Goal: Information Seeking & Learning: Find specific fact

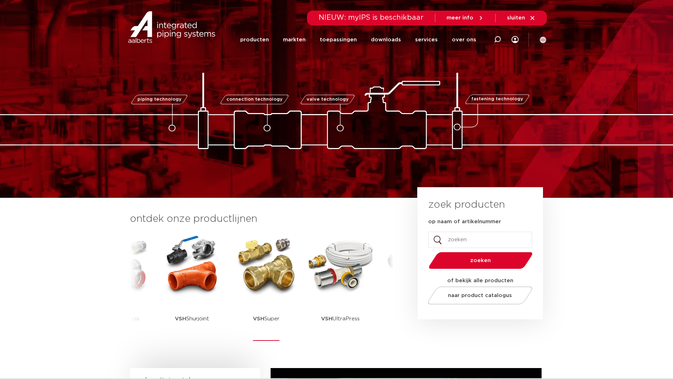
click at [279, 278] on img at bounding box center [267, 265] width 64 height 64
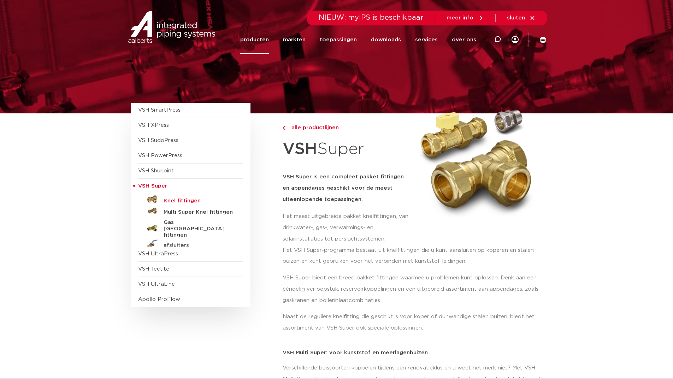
click at [176, 200] on h5 "Knel fittingen" at bounding box center [199, 201] width 70 height 6
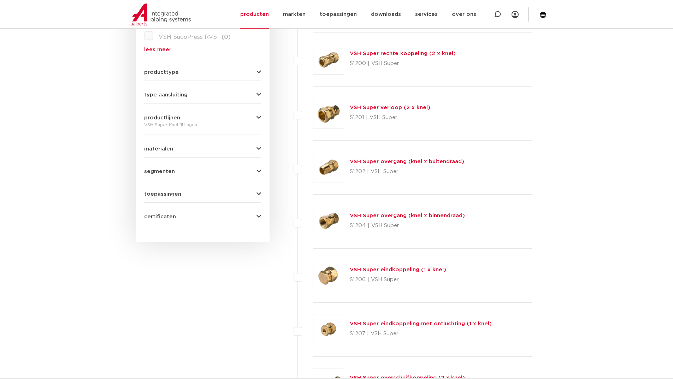
click at [161, 70] on span "producttype" at bounding box center [161, 72] width 35 height 5
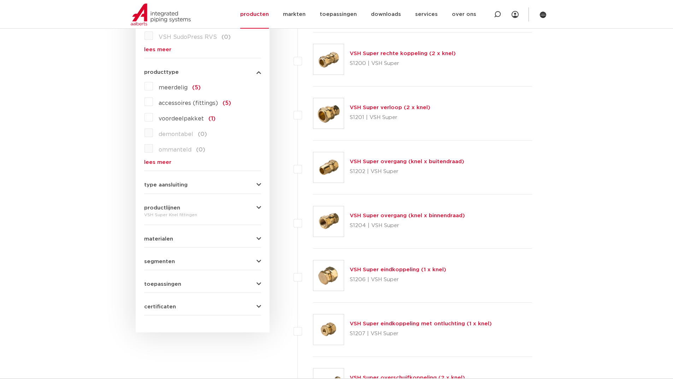
click at [161, 70] on span "producttype" at bounding box center [161, 72] width 35 height 5
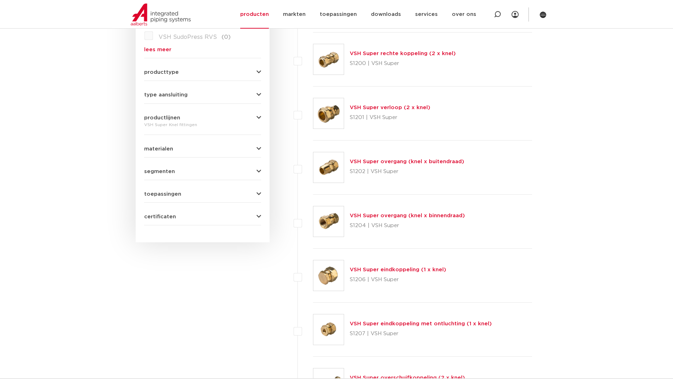
click at [160, 94] on span "type aansluiting" at bounding box center [165, 94] width 43 height 5
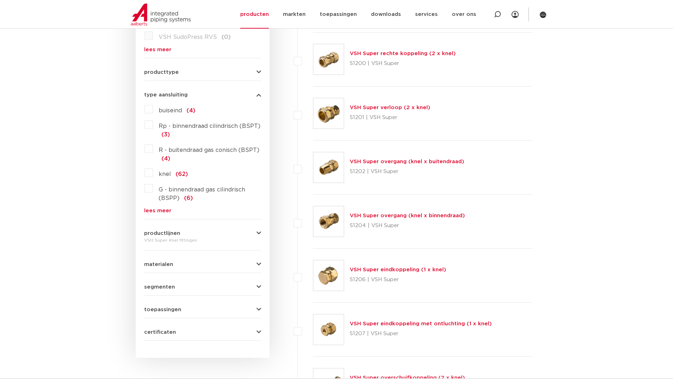
click at [160, 94] on span "type aansluiting" at bounding box center [165, 94] width 43 height 5
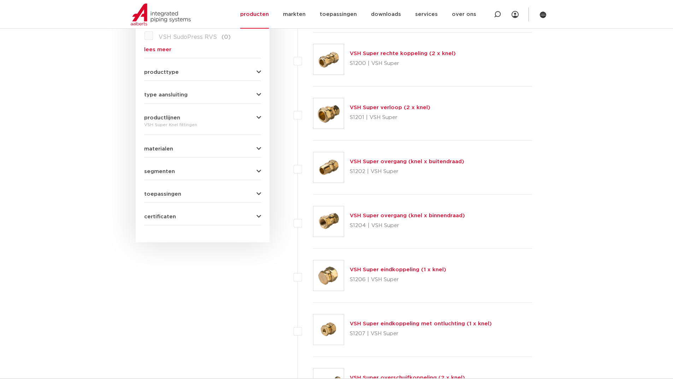
click at [159, 147] on span "materialen" at bounding box center [158, 148] width 29 height 5
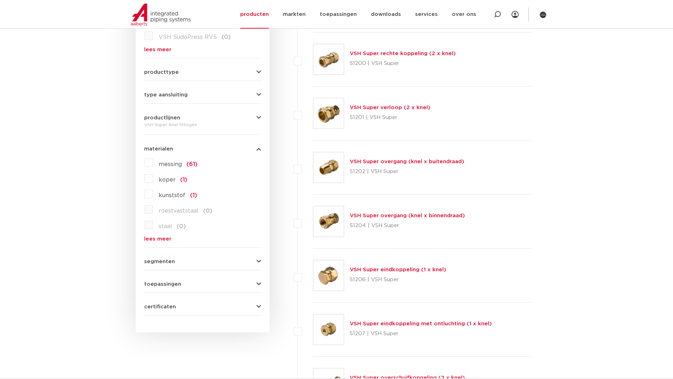
click at [159, 147] on span "materialen" at bounding box center [158, 148] width 29 height 5
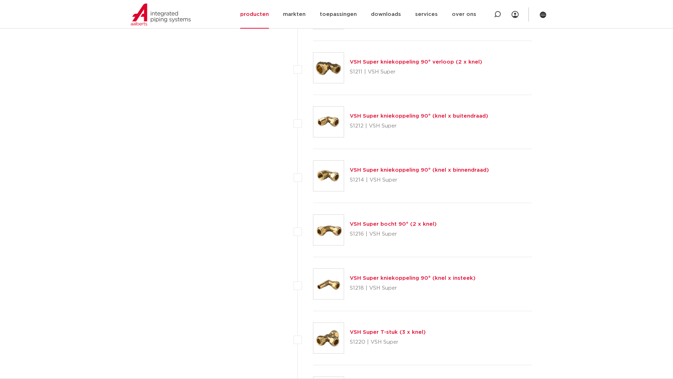
scroll to position [848, 0]
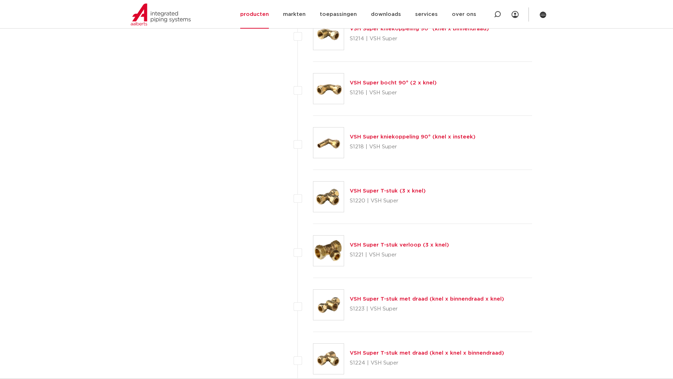
click at [367, 352] on link "VSH Super T-stuk met draad (knel x knel x binnendraad)" at bounding box center [427, 353] width 154 height 5
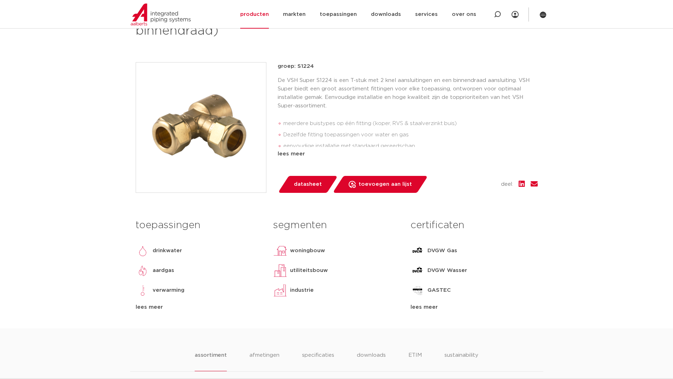
scroll to position [141, 0]
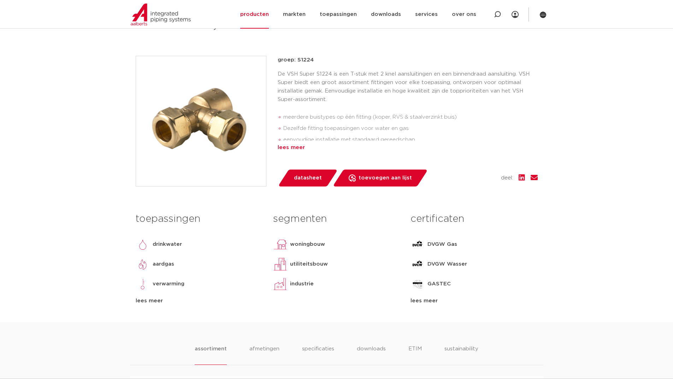
click at [290, 148] on div "lees meer" at bounding box center [408, 148] width 260 height 8
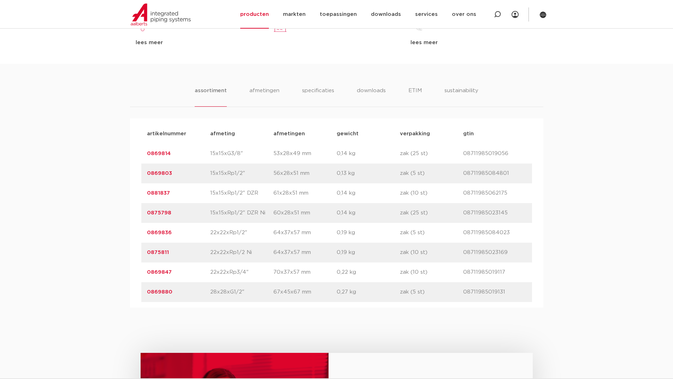
scroll to position [424, 0]
drag, startPoint x: 166, startPoint y: 171, endPoint x: 95, endPoint y: 199, distance: 76.4
click at [95, 199] on div "assortiment afmetingen specificaties downloads ETIM sustainability assortiment …" at bounding box center [336, 186] width 673 height 244
drag, startPoint x: 183, startPoint y: 176, endPoint x: 147, endPoint y: 174, distance: 36.5
click at [147, 174] on p "0869803" at bounding box center [178, 173] width 63 height 8
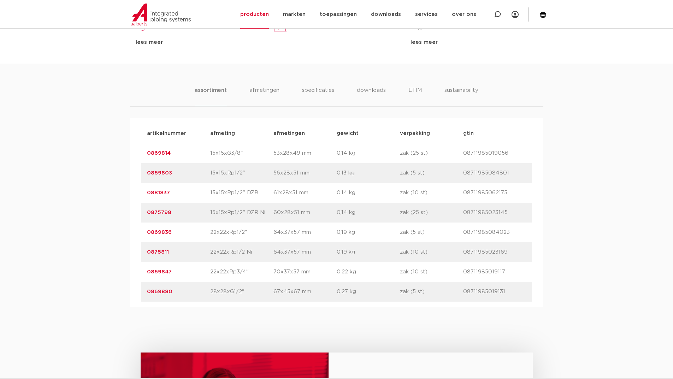
copy link "0869803"
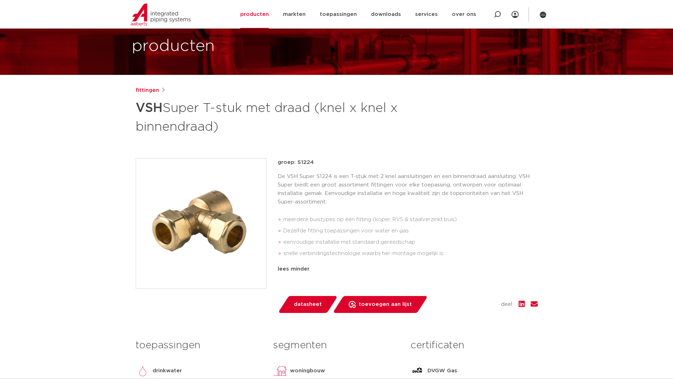
scroll to position [0, 0]
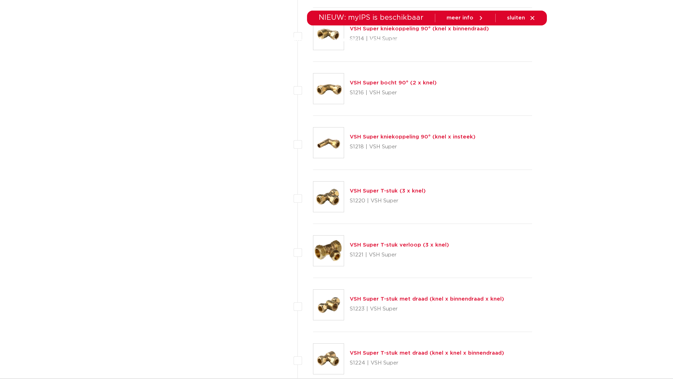
click at [423, 297] on link "VSH Super T-stuk met draad (knel x binnendraad x knel)" at bounding box center [427, 299] width 154 height 5
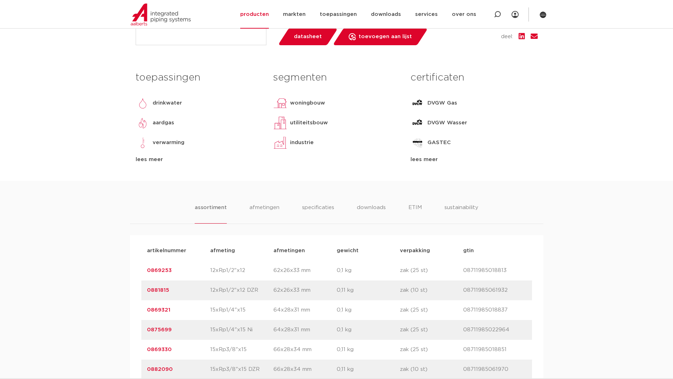
scroll to position [424, 0]
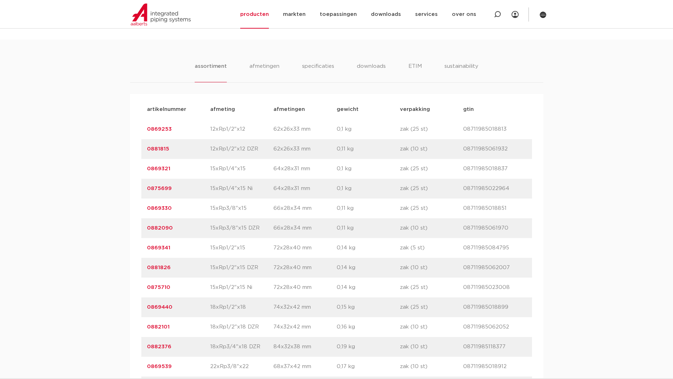
drag, startPoint x: 173, startPoint y: 248, endPoint x: 146, endPoint y: 246, distance: 26.9
click at [146, 246] on div "artikelnummer 0869341 afmeting 15xRp1/2"x15 [GEOGRAPHIC_DATA] 72x28x40 mm gewic…" at bounding box center [336, 248] width 391 height 20
copy link "0869341"
